Goal: Task Accomplishment & Management: Complete application form

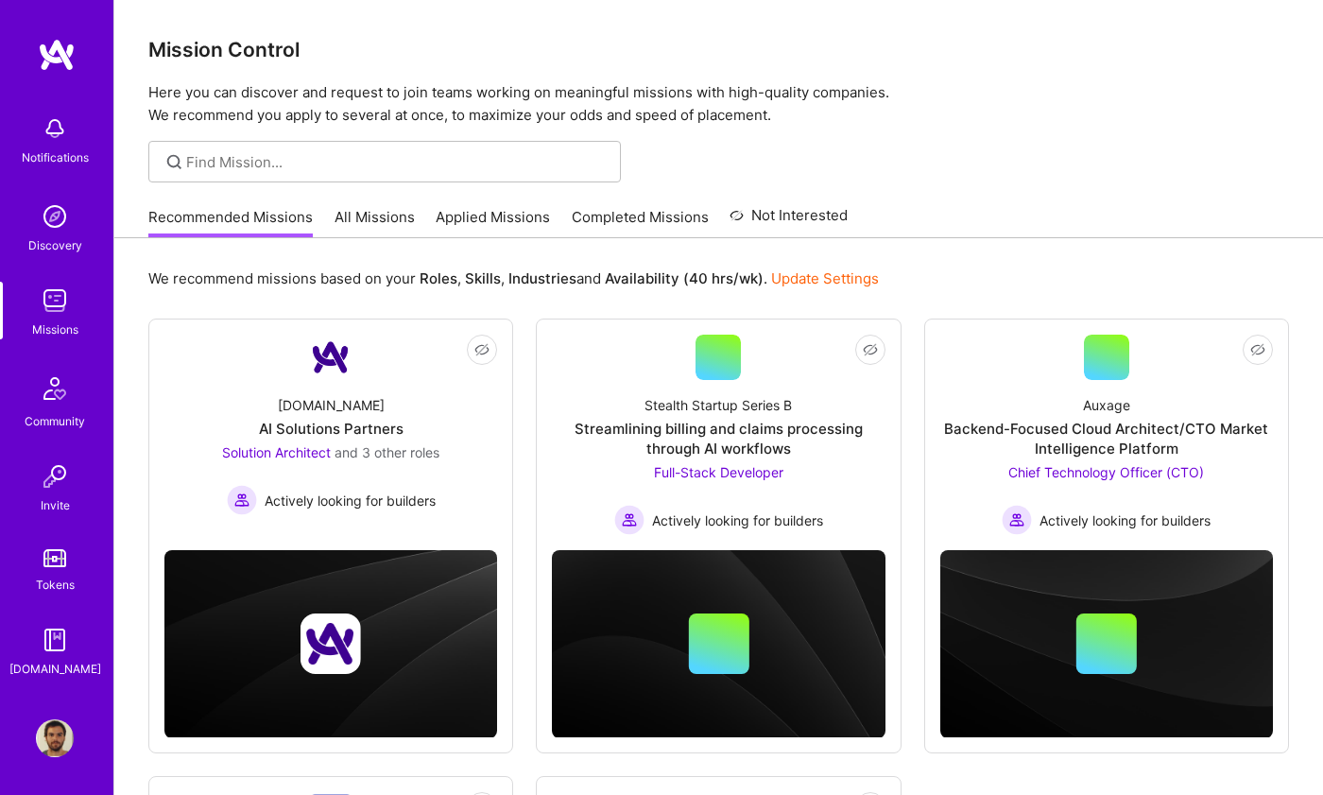
click at [520, 218] on link "Applied Missions" at bounding box center [493, 222] width 114 height 31
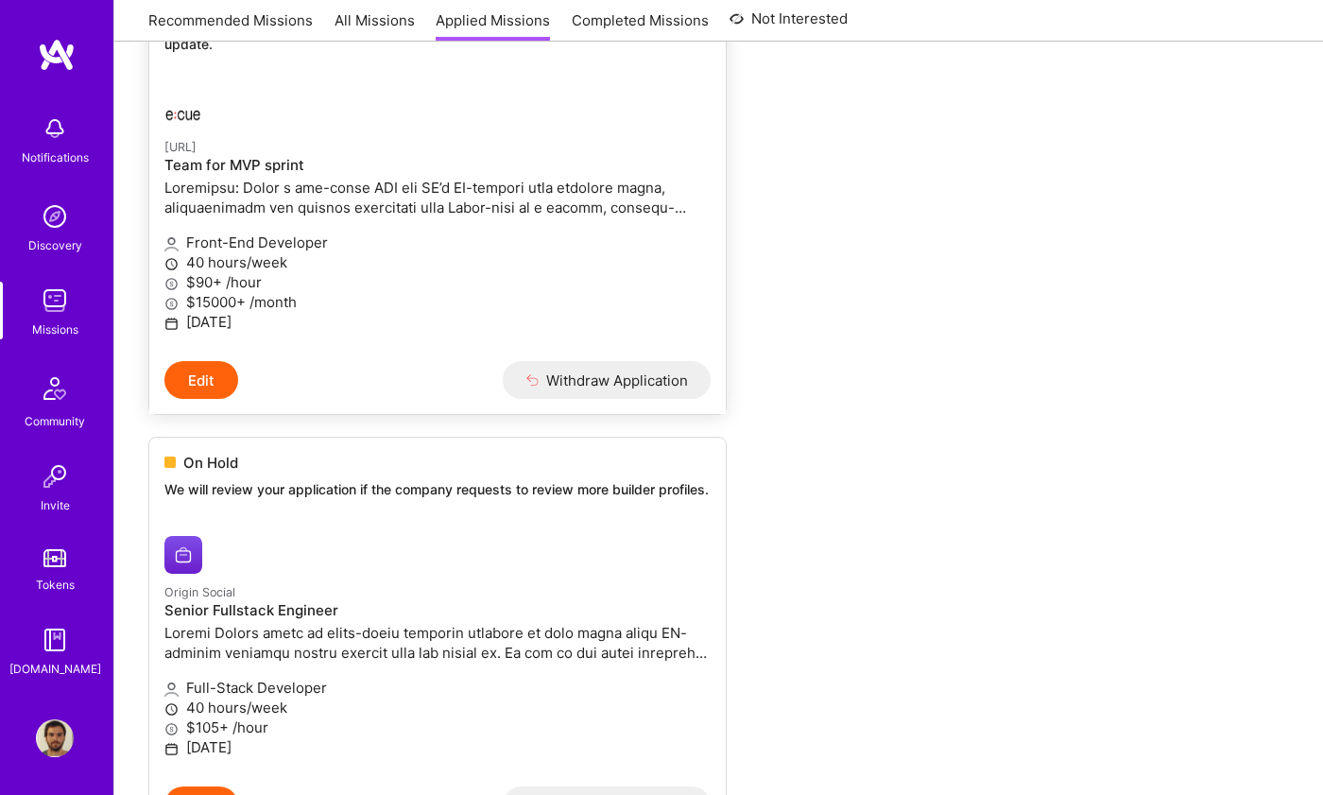
scroll to position [130, 0]
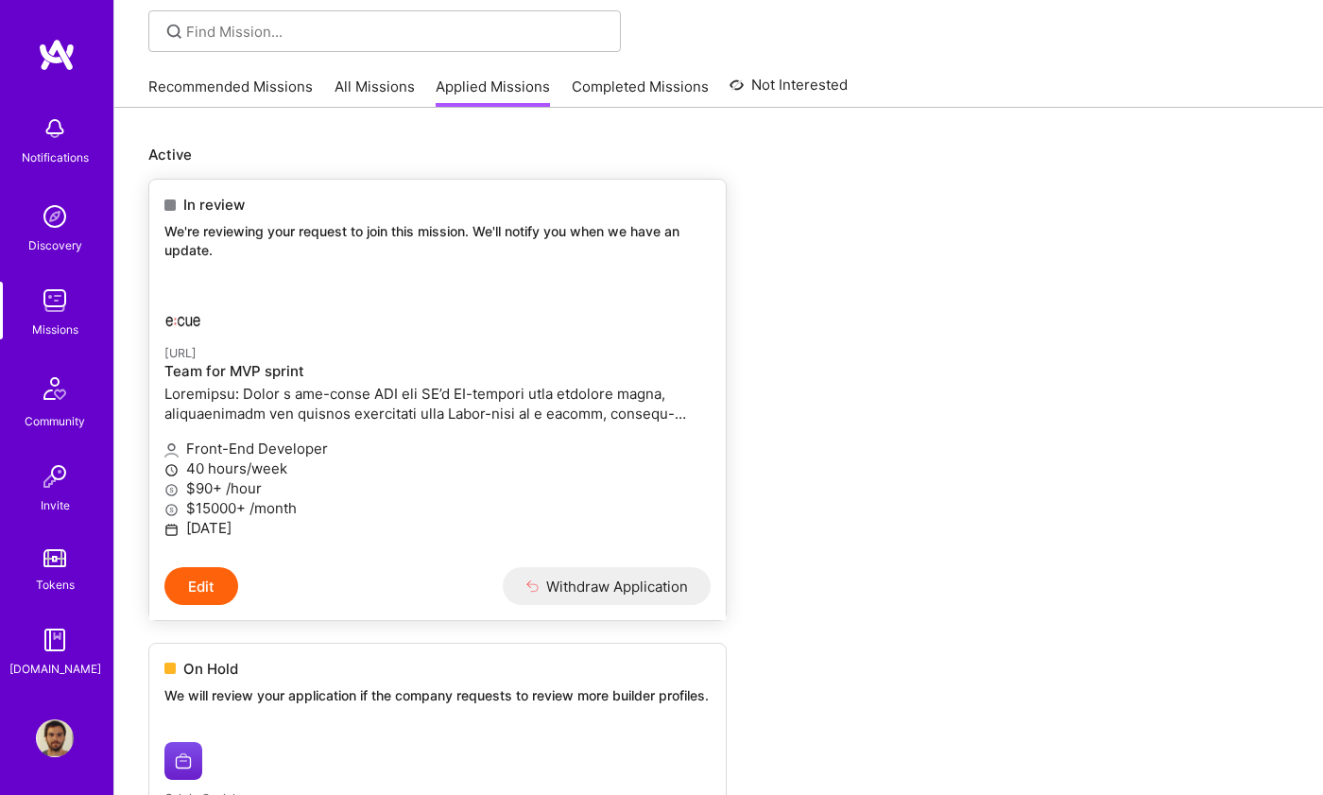
click at [484, 368] on h4 "Team for MVP sprint" at bounding box center [437, 371] width 546 height 17
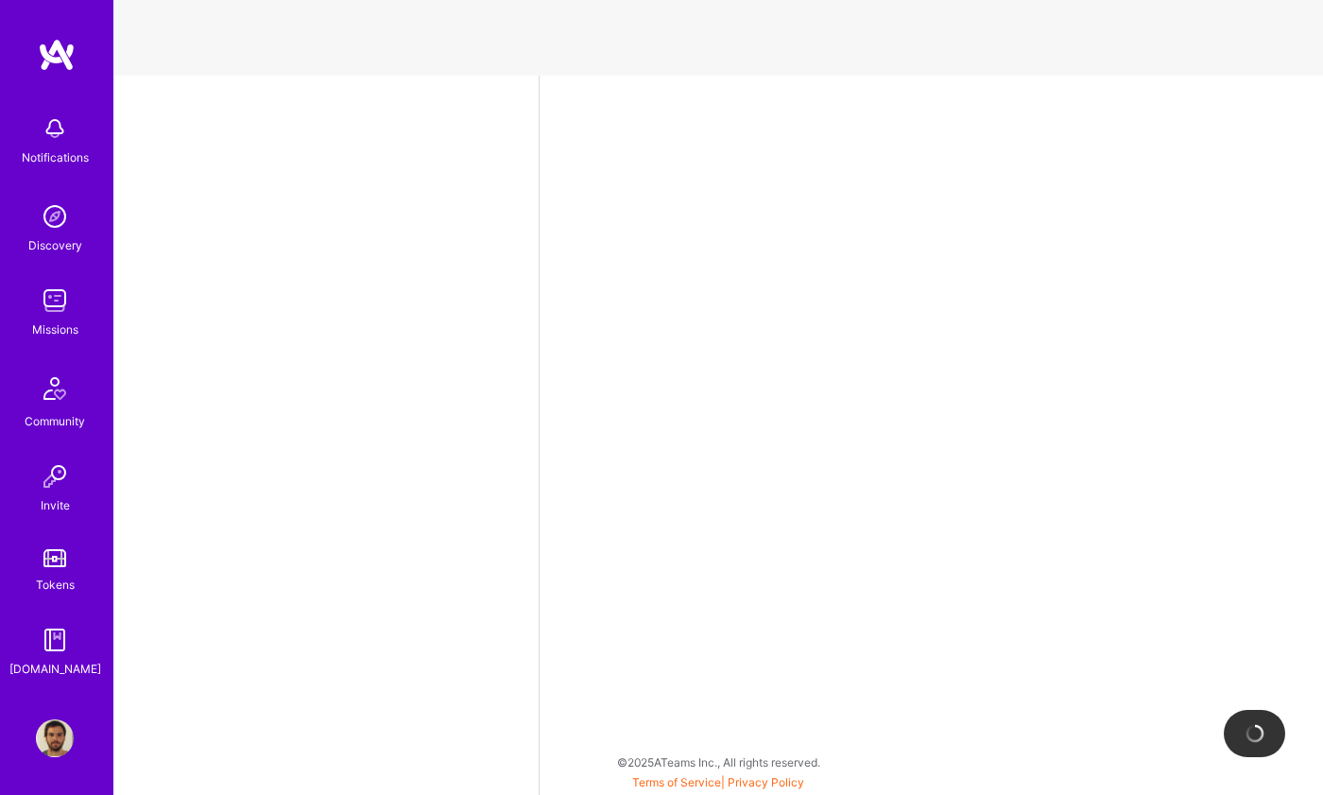
select select "BR"
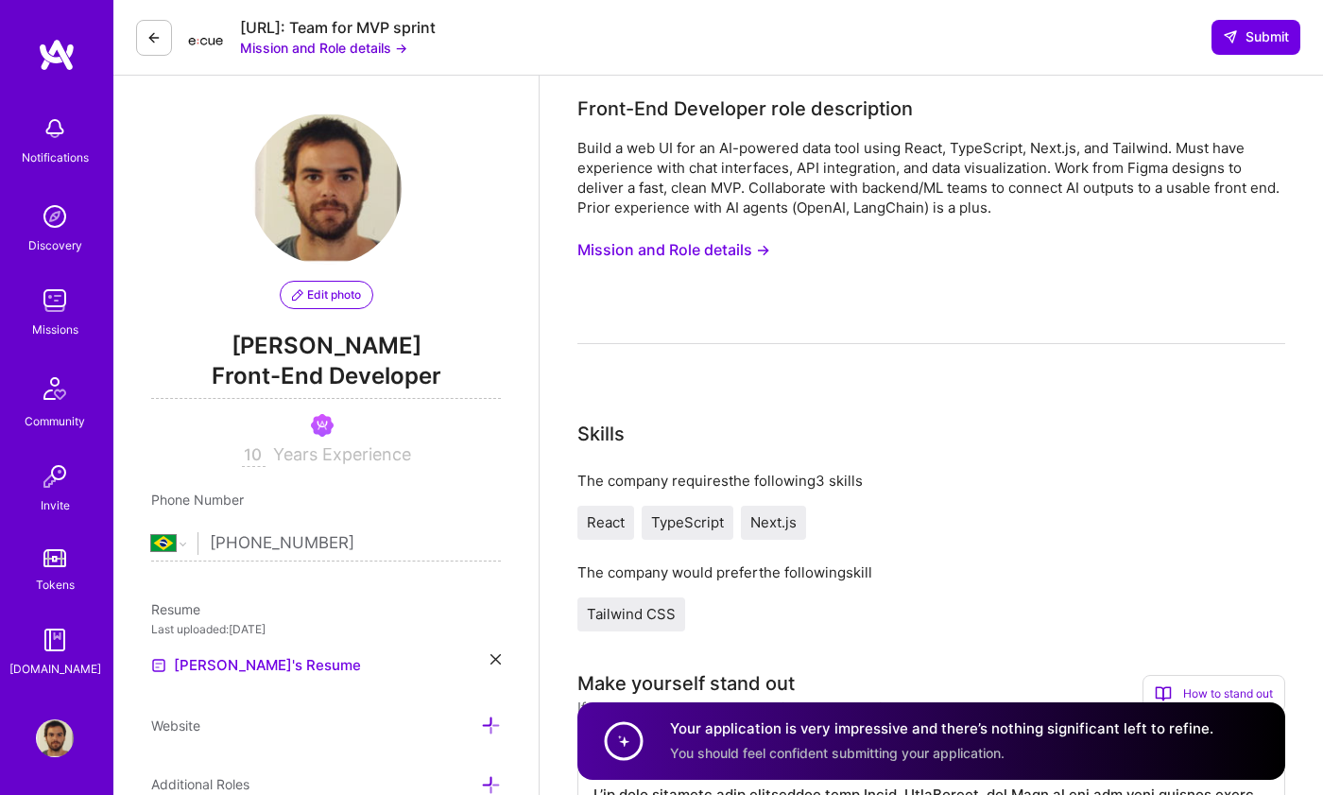
click at [47, 66] on img at bounding box center [57, 55] width 38 height 34
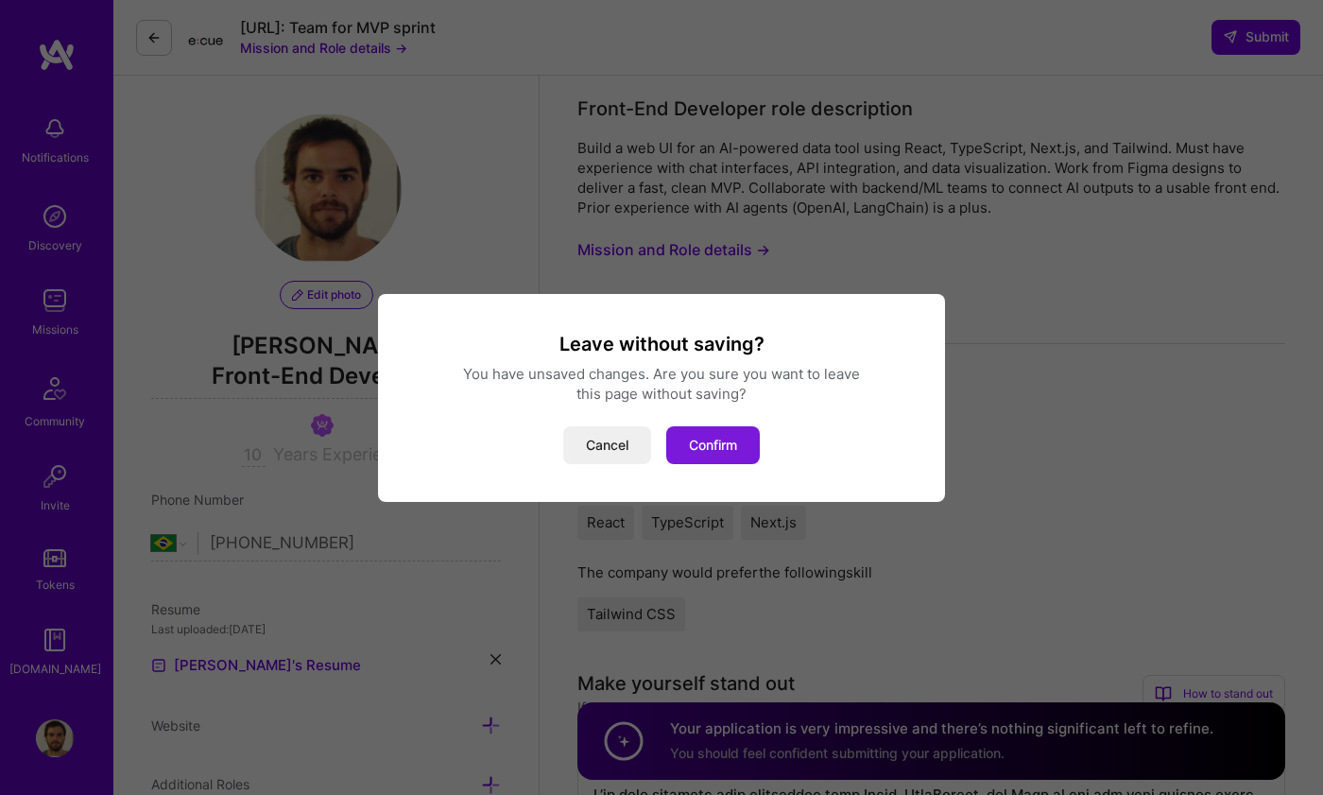
click at [738, 462] on button "Confirm" at bounding box center [713, 445] width 94 height 38
